Goal: Information Seeking & Learning: Learn about a topic

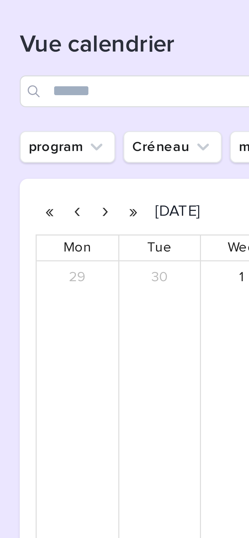
click at [117, 96] on button "button" at bounding box center [117, 94] width 7 height 8
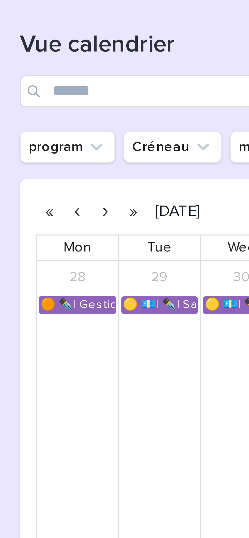
click at [111, 95] on button "button" at bounding box center [110, 94] width 7 height 8
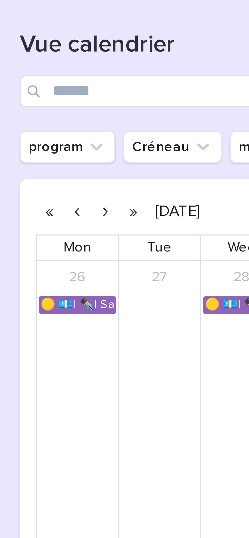
click at [112, 96] on button "button" at bounding box center [110, 94] width 7 height 8
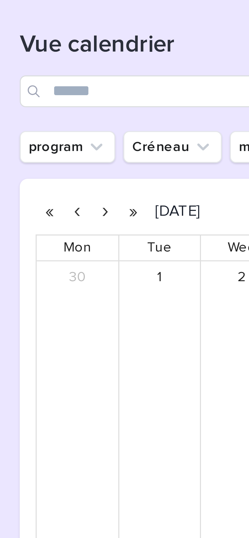
click at [110, 96] on button "button" at bounding box center [110, 94] width 7 height 8
click at [109, 95] on button "button" at bounding box center [110, 94] width 7 height 8
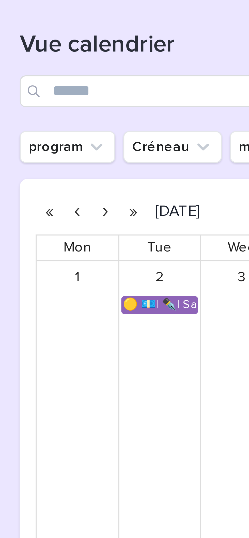
scroll to position [10, 0]
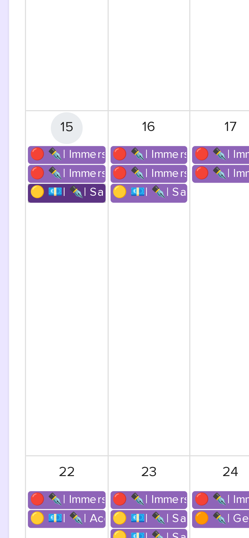
click at [102, 293] on link "🟡 💶| ✒️| Savoir-être métier - Communication interpersonnelle avec les personnes…" at bounding box center [104, 293] width 20 height 5
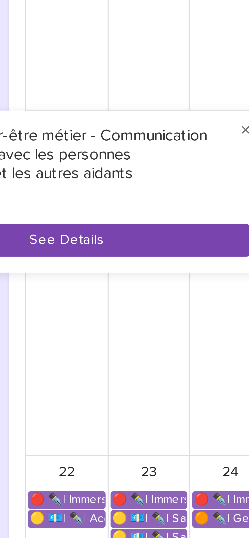
click at [107, 303] on button "See Details" at bounding box center [103, 305] width 93 height 8
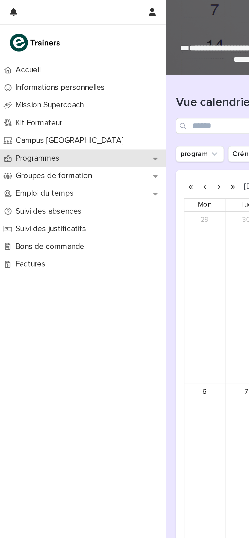
click at [27, 77] on div "Programmes" at bounding box center [42, 80] width 84 height 9
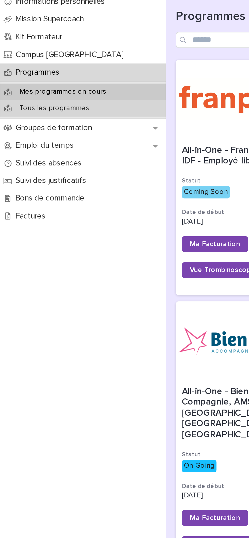
click at [38, 98] on p "Tous les programmes" at bounding box center [27, 98] width 43 height 4
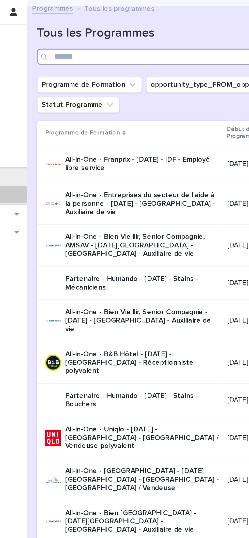
click at [169, 28] on input "Search" at bounding box center [166, 29] width 155 height 8
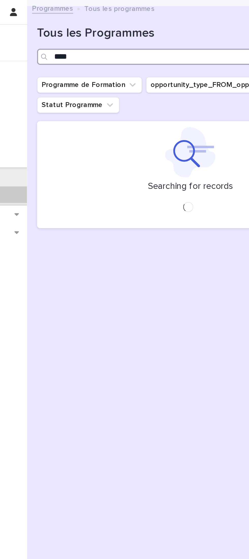
type input "****"
